Goal: Find specific page/section: Find specific page/section

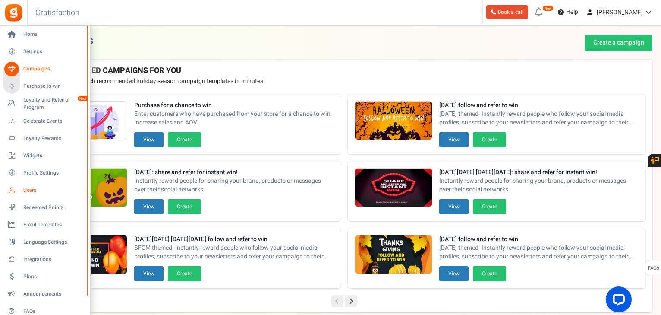
click at [28, 192] on span "Users" at bounding box center [53, 189] width 60 height 7
click at [28, 189] on span "Users" at bounding box center [53, 189] width 60 height 7
